Goal: Find specific page/section: Find specific page/section

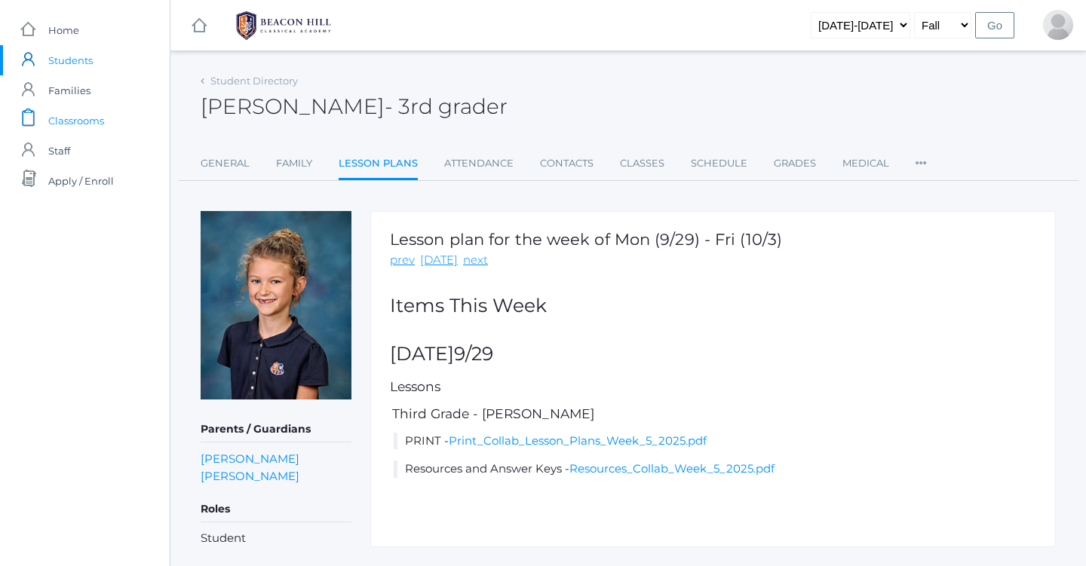
click at [80, 118] on span "Classrooms" at bounding box center [76, 121] width 56 height 30
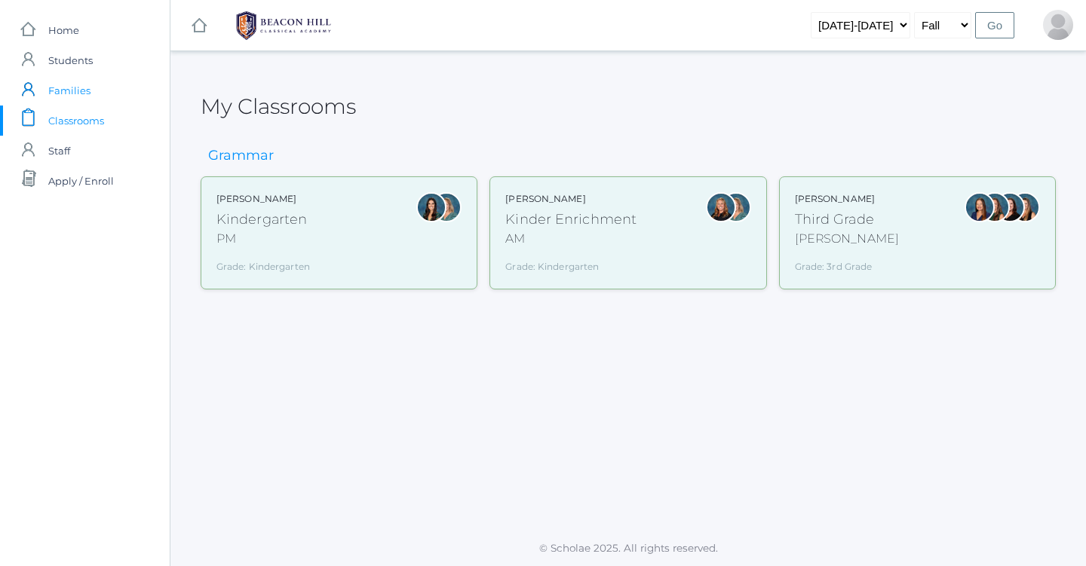
click at [72, 89] on span "Families" at bounding box center [69, 90] width 42 height 30
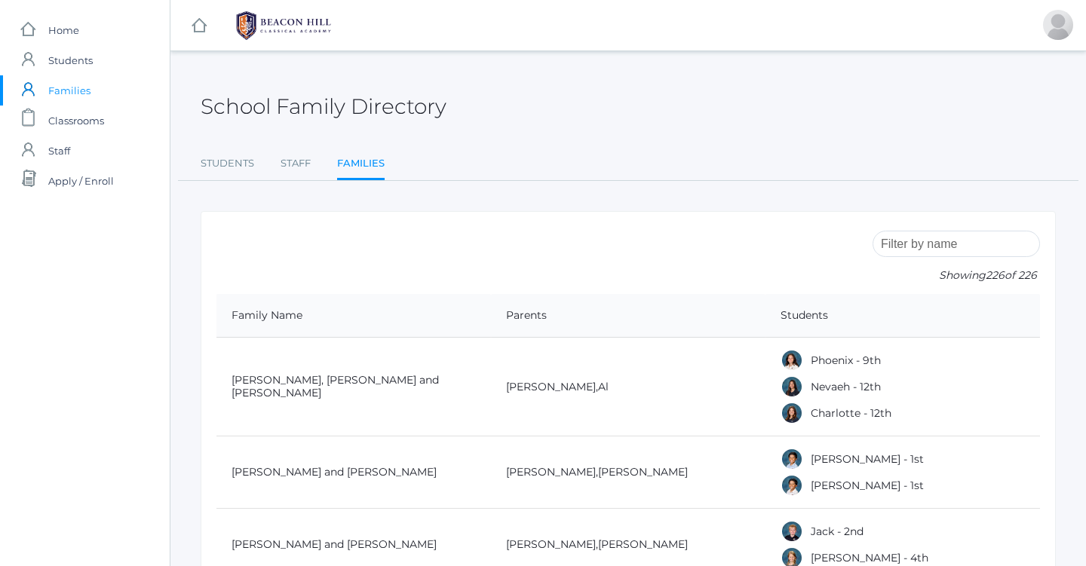
click at [934, 250] on input "search" at bounding box center [956, 244] width 167 height 26
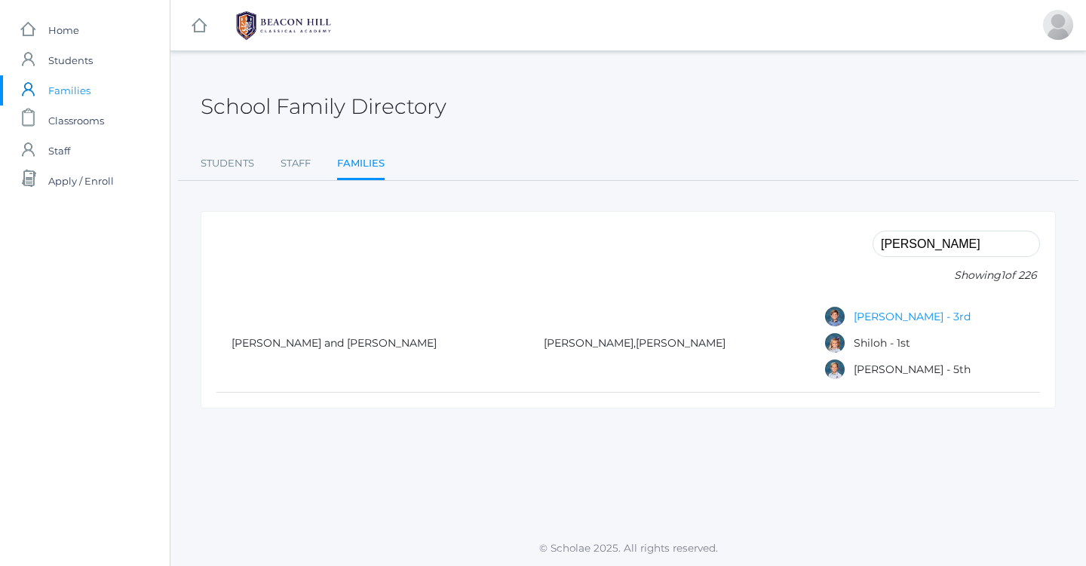
type input "[PERSON_NAME]"
click at [876, 312] on link "[PERSON_NAME] - 3rd" at bounding box center [912, 317] width 117 height 14
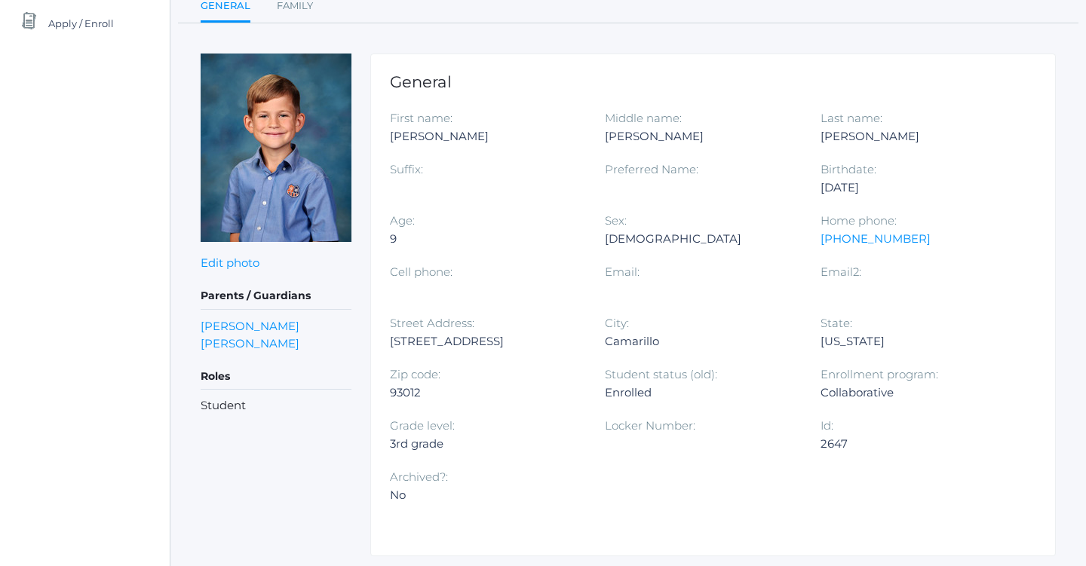
scroll to position [163, 0]
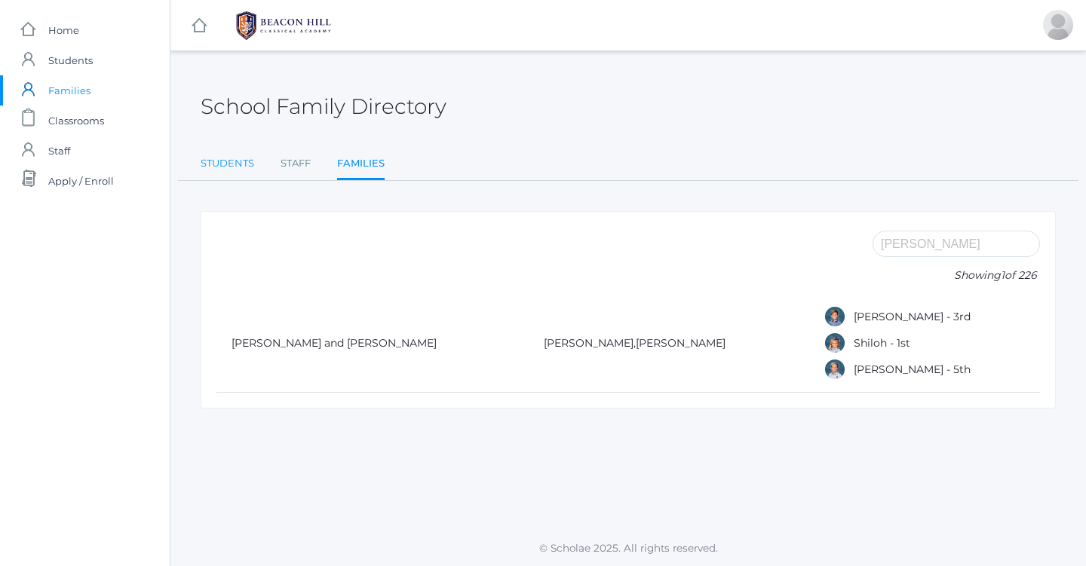
click at [201, 168] on link "Students" at bounding box center [228, 164] width 54 height 30
